Goal: Information Seeking & Learning: Learn about a topic

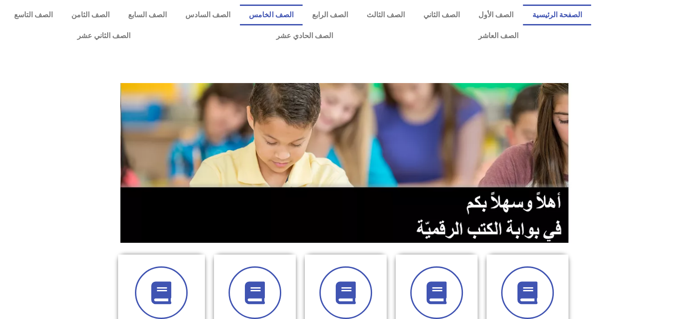
click at [302, 16] on link "الصف الخامس" at bounding box center [271, 15] width 63 height 21
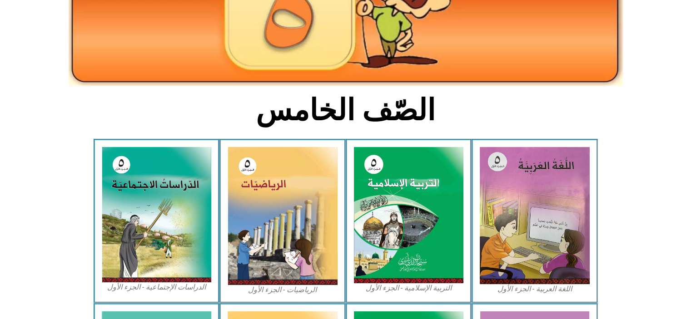
scroll to position [157, 0]
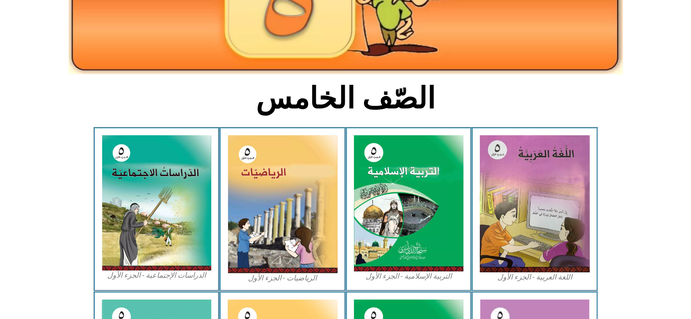
click at [303, 232] on img at bounding box center [283, 204] width 110 height 138
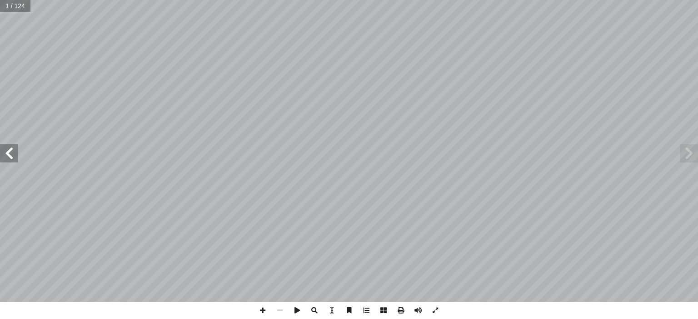
click at [9, 154] on span at bounding box center [9, 153] width 18 height 18
click at [5, 160] on span at bounding box center [9, 153] width 18 height 18
click at [9, 157] on span at bounding box center [9, 153] width 18 height 18
click at [12, 158] on span at bounding box center [9, 153] width 18 height 18
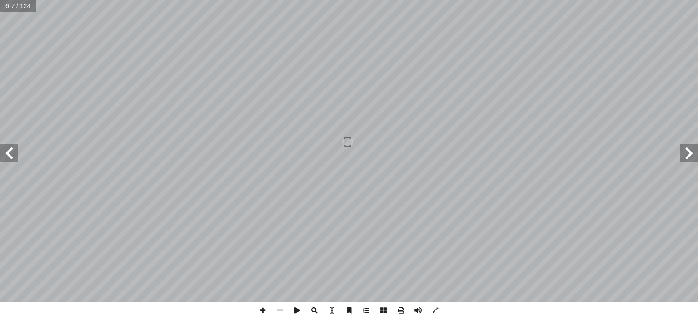
click at [9, 157] on span at bounding box center [9, 153] width 18 height 18
click at [9, 159] on span at bounding box center [9, 153] width 18 height 18
click at [8, 161] on span at bounding box center [9, 153] width 18 height 18
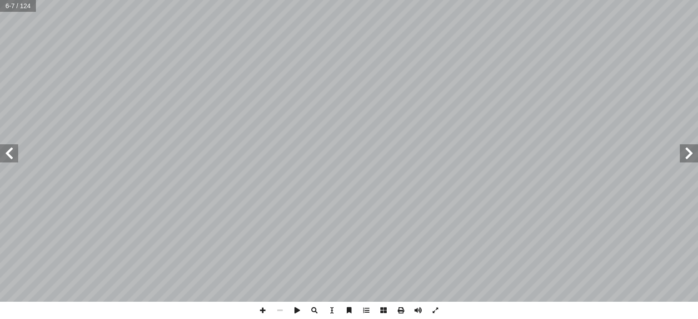
click at [8, 161] on span at bounding box center [9, 153] width 18 height 18
click at [9, 155] on span at bounding box center [9, 153] width 18 height 18
click at [6, 156] on span at bounding box center [9, 153] width 18 height 18
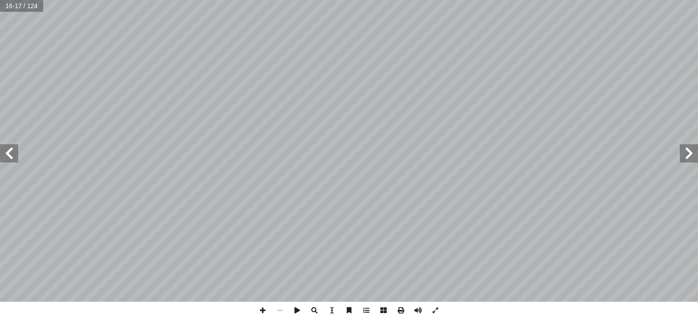
click at [9, 155] on span at bounding box center [9, 153] width 18 height 18
click at [9, 157] on span at bounding box center [9, 153] width 18 height 18
click at [15, 156] on span at bounding box center [9, 153] width 18 height 18
click at [15, 154] on span at bounding box center [9, 153] width 18 height 18
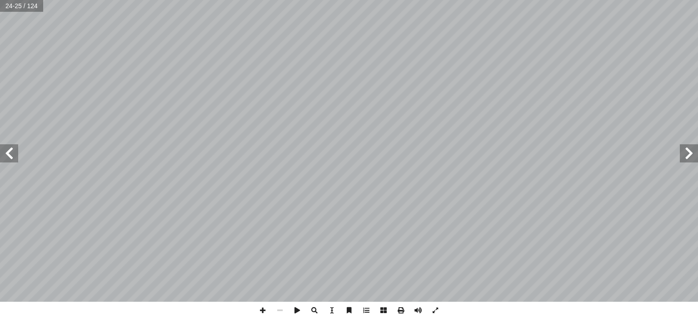
click at [679, 154] on span at bounding box center [688, 153] width 18 height 18
